Goal: Entertainment & Leisure: Consume media (video, audio)

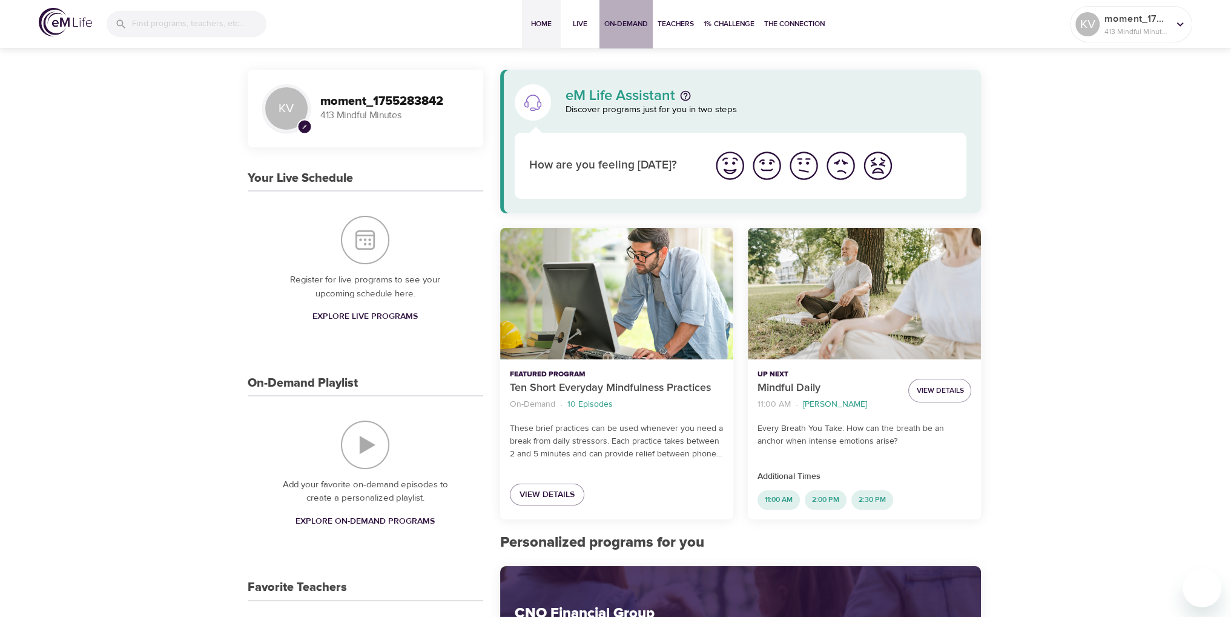
click at [630, 25] on span "On-Demand" at bounding box center [626, 24] width 44 height 13
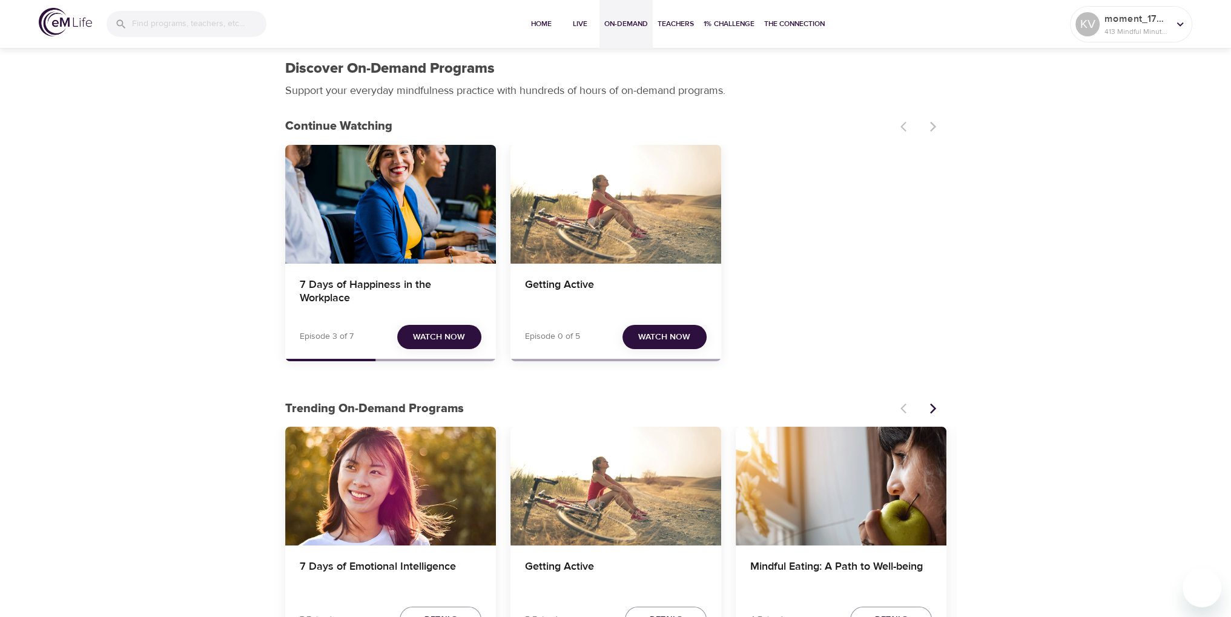
click at [421, 336] on span "Watch Now" at bounding box center [439, 336] width 52 height 15
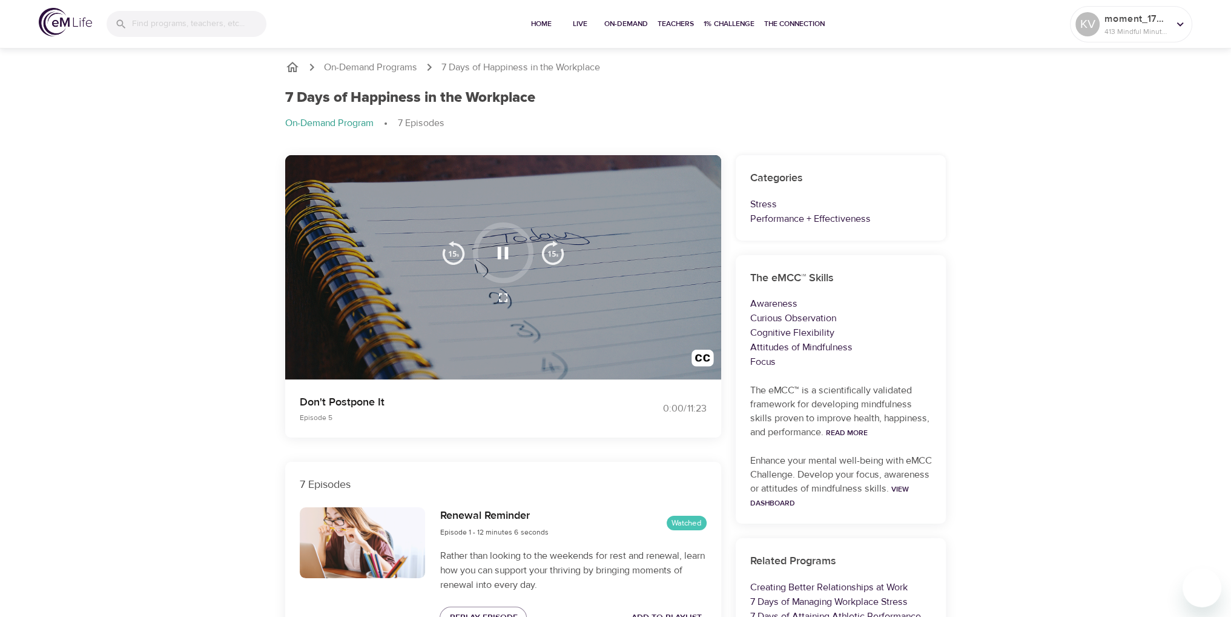
click at [498, 257] on icon "button" at bounding box center [503, 252] width 11 height 12
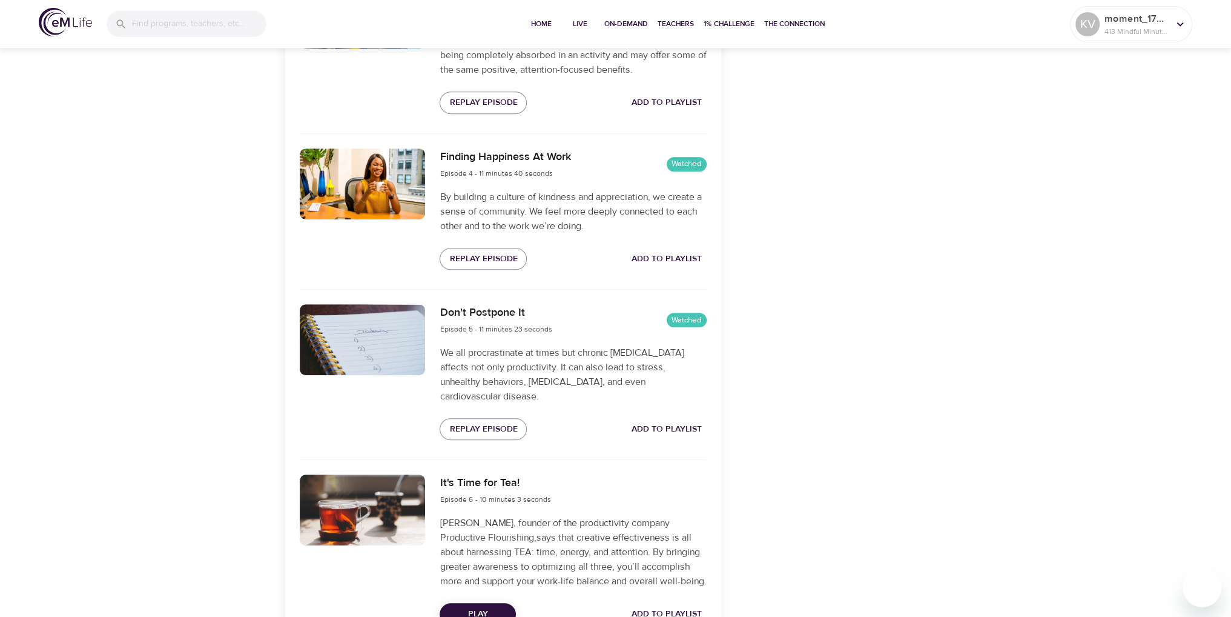
scroll to position [969, 0]
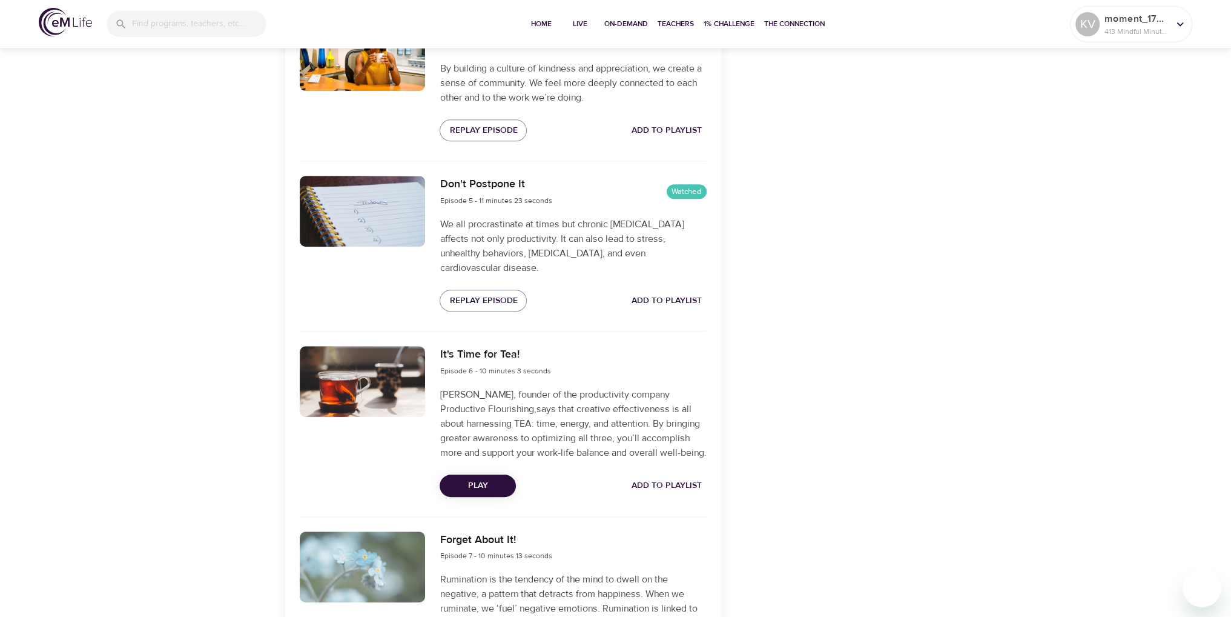
click at [485, 493] on span "Play" at bounding box center [477, 485] width 57 height 15
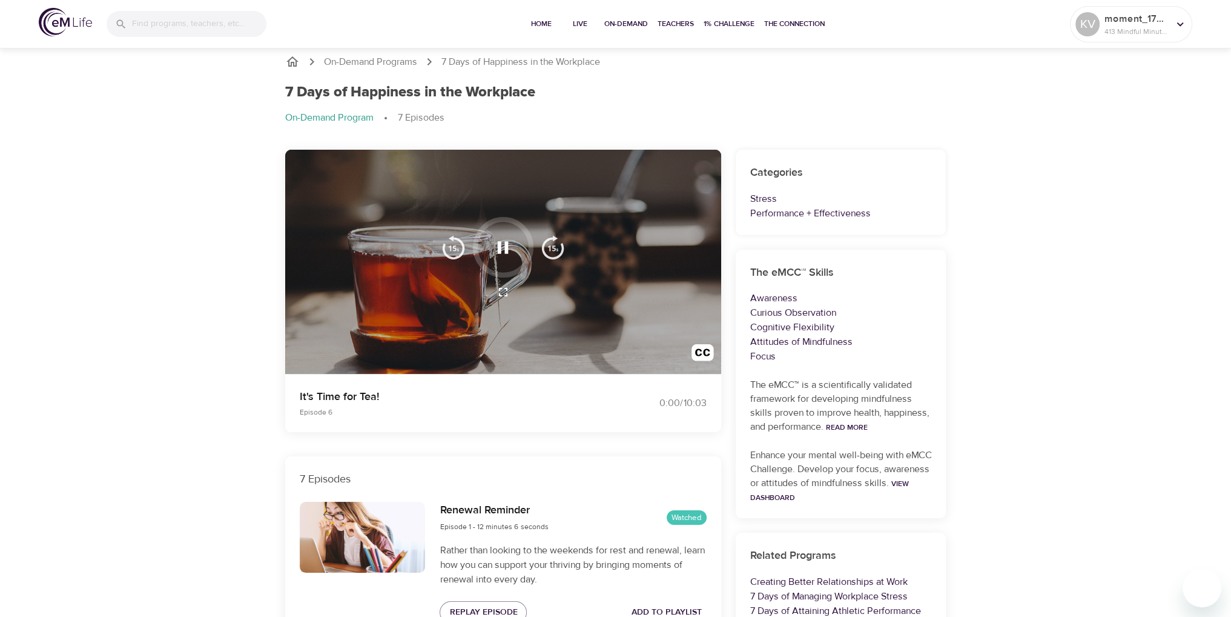
scroll to position [0, 0]
